Goal: Task Accomplishment & Management: Use online tool/utility

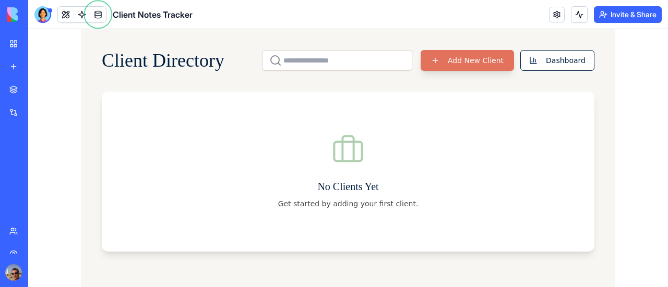
click at [448, 58] on button "Add New Client" at bounding box center [466, 60] width 93 height 21
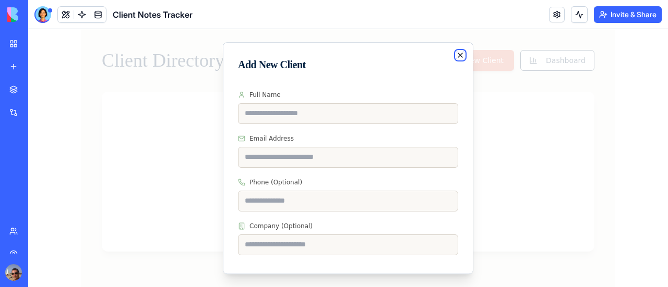
click at [456, 56] on icon "button" at bounding box center [460, 55] width 8 height 8
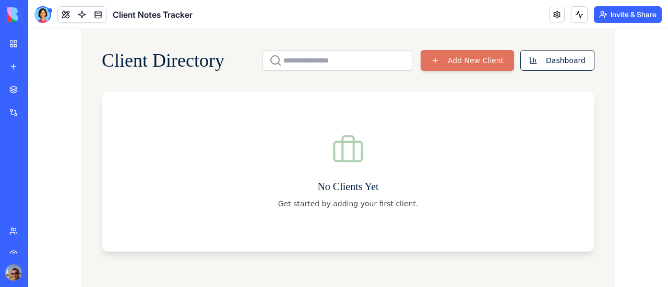
click at [22, 44] on link "My Workspace" at bounding box center [24, 43] width 42 height 21
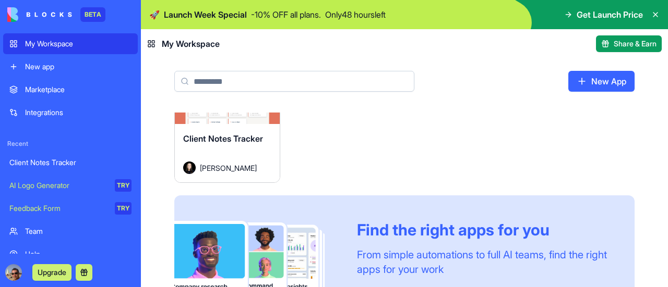
scroll to position [119, 0]
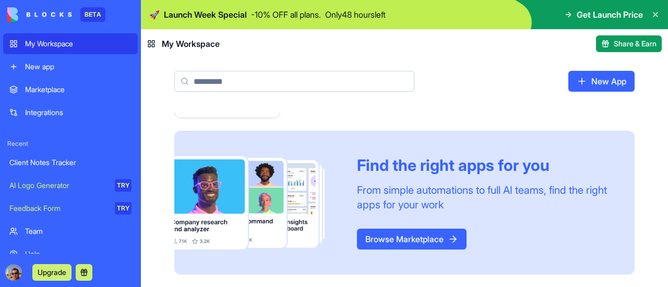
click at [445, 245] on link "Browse Marketplace" at bounding box center [412, 239] width 110 height 21
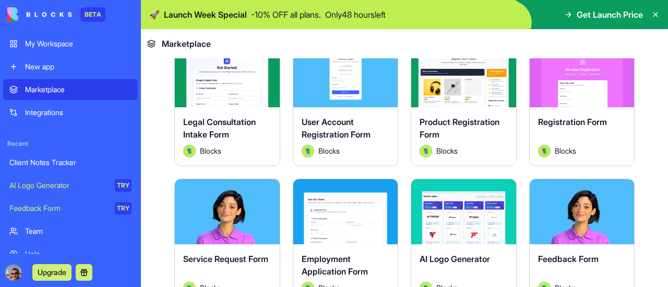
scroll to position [469, 0]
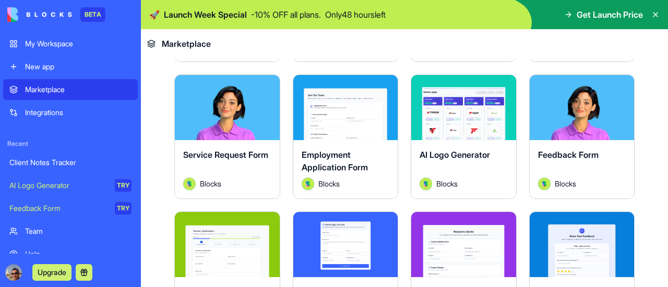
click at [217, 128] on div "Explore" at bounding box center [227, 107] width 105 height 65
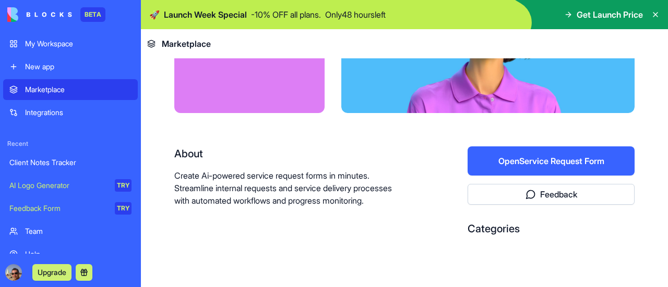
scroll to position [108, 0]
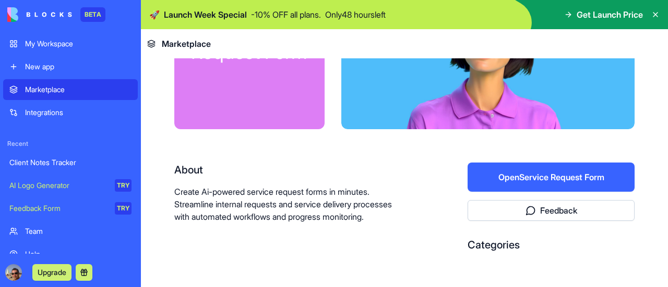
click at [542, 173] on button "Open Service Request Form" at bounding box center [550, 177] width 167 height 29
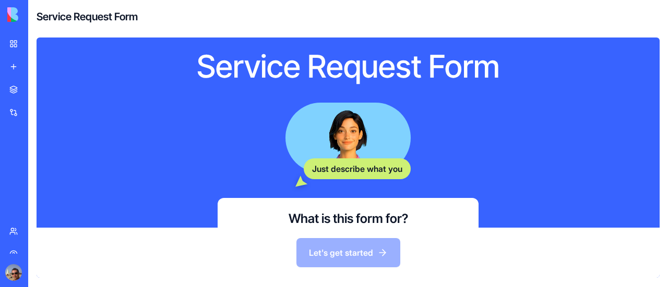
scroll to position [156, 0]
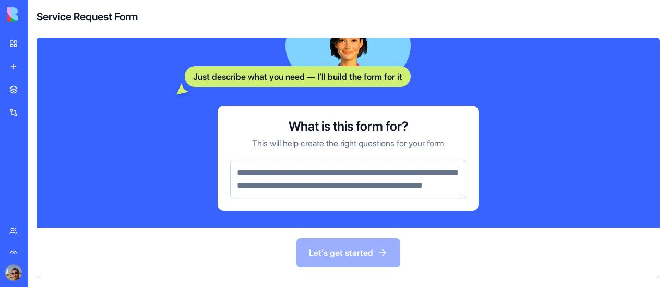
drag, startPoint x: 254, startPoint y: 163, endPoint x: 305, endPoint y: 186, distance: 55.3
click at [305, 186] on textarea at bounding box center [348, 179] width 236 height 39
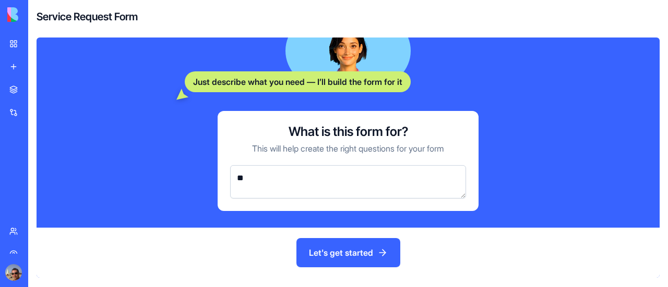
scroll to position [142, 0]
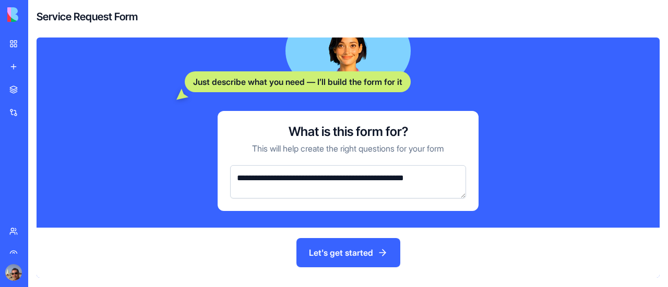
type textarea "**********"
click at [329, 254] on button "Let's get started" at bounding box center [348, 252] width 104 height 29
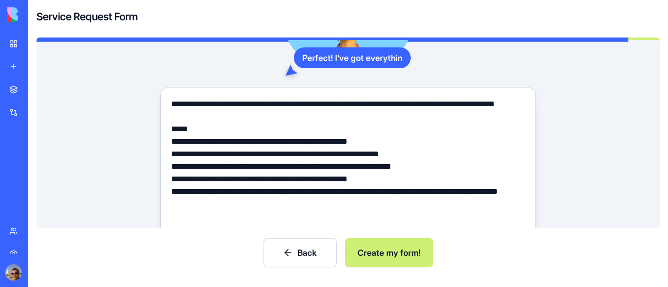
scroll to position [104, 0]
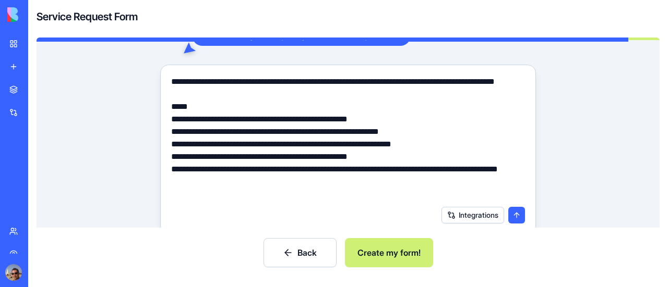
drag, startPoint x: 389, startPoint y: 256, endPoint x: 283, endPoint y: 239, distance: 107.2
click at [389, 253] on button "Create my form!" at bounding box center [389, 252] width 88 height 29
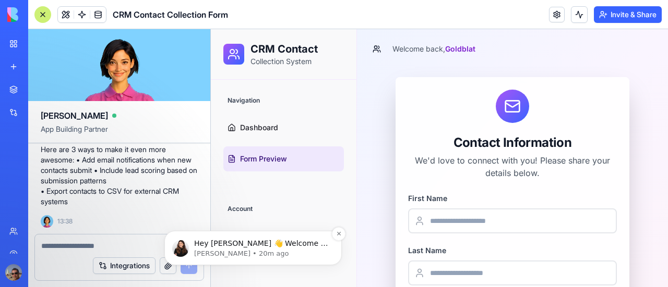
click at [274, 245] on p "Hey [PERSON_NAME] 👋 Welcome to Blocks 🙌 I'm here if you have any questions!" at bounding box center [261, 244] width 135 height 10
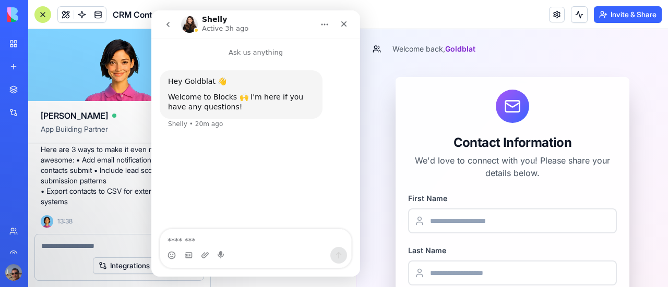
click at [268, 241] on textarea "Message…" at bounding box center [255, 238] width 191 height 18
type textarea "**********"
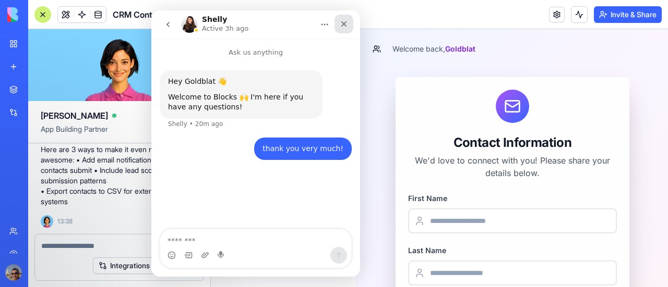
click at [342, 18] on div "Close" at bounding box center [343, 24] width 19 height 19
